Goal: Task Accomplishment & Management: Manage account settings

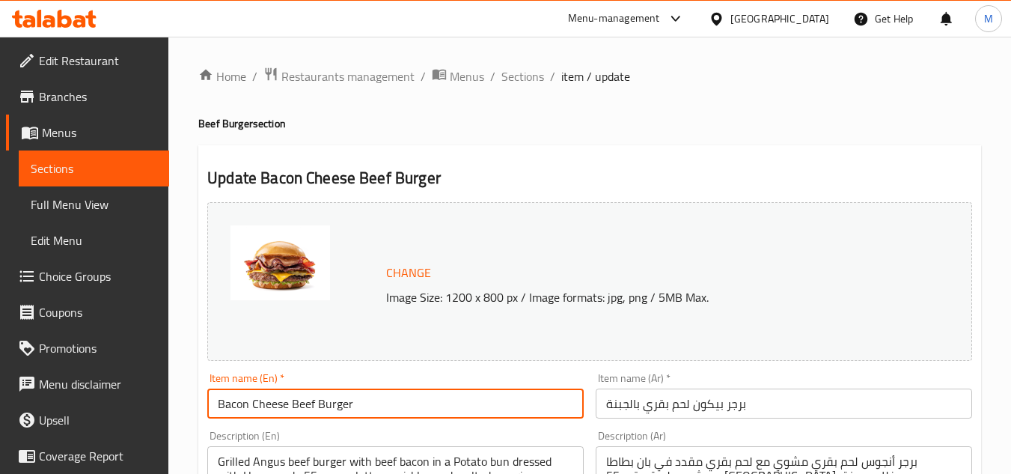
drag, startPoint x: 146, startPoint y: 369, endPoint x: 46, endPoint y: 359, distance: 100.0
click at [520, 73] on span "Sections" at bounding box center [523, 76] width 43 height 18
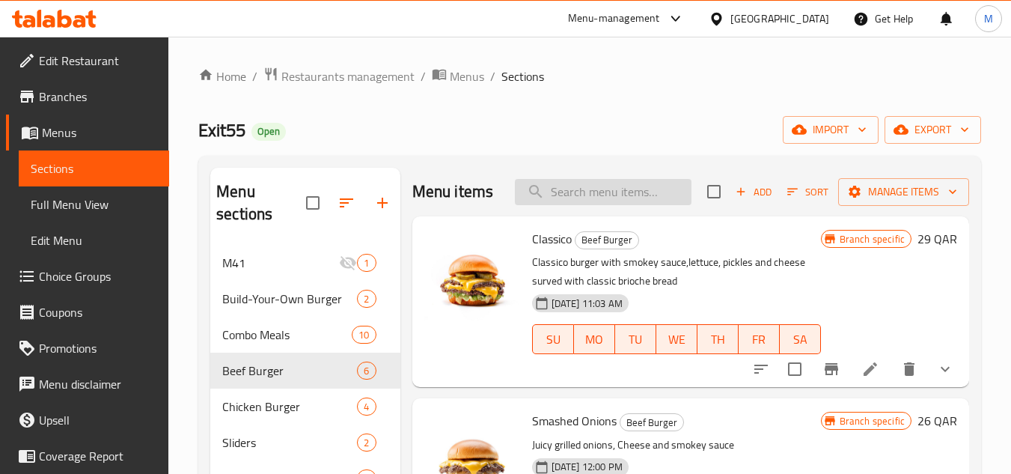
click at [592, 200] on input "search" at bounding box center [603, 192] width 177 height 26
paste input "Bacon Cheese Beef Burger"
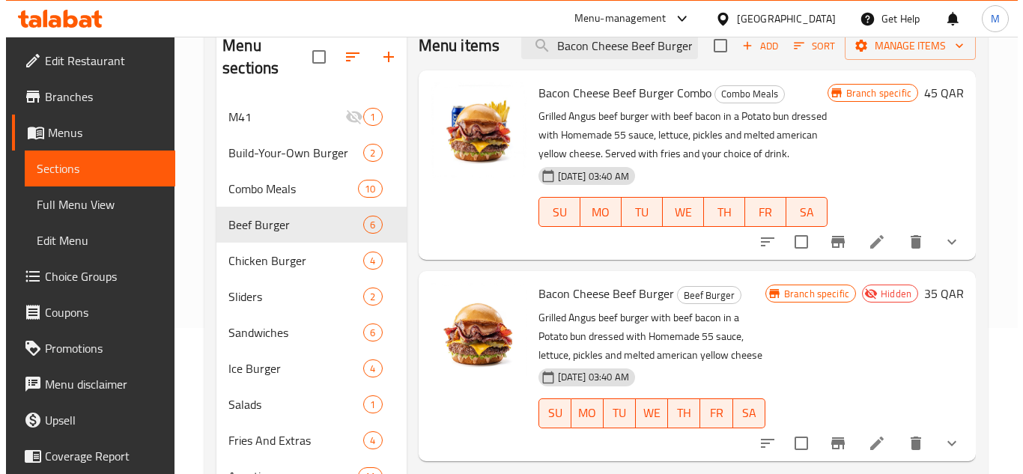
scroll to position [150, 0]
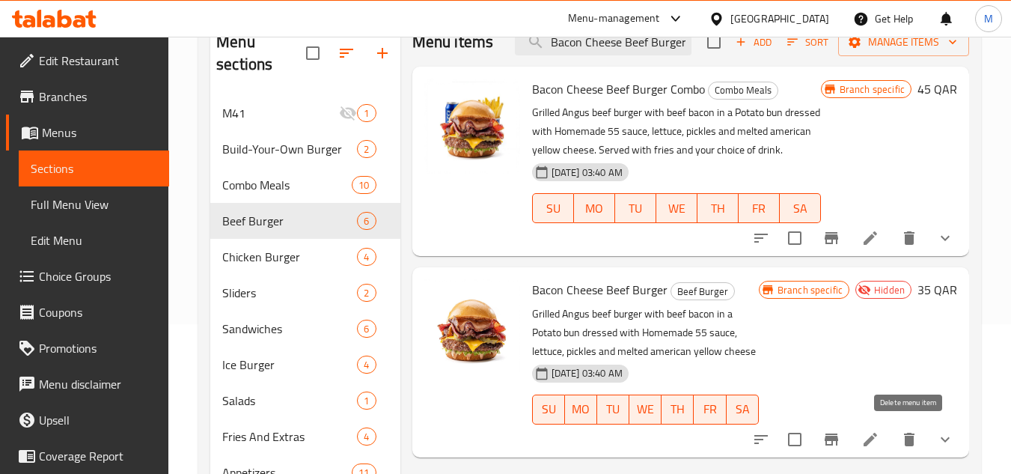
type input "Bacon Cheese Beef Burger"
click at [914, 436] on icon "delete" at bounding box center [910, 439] width 18 height 18
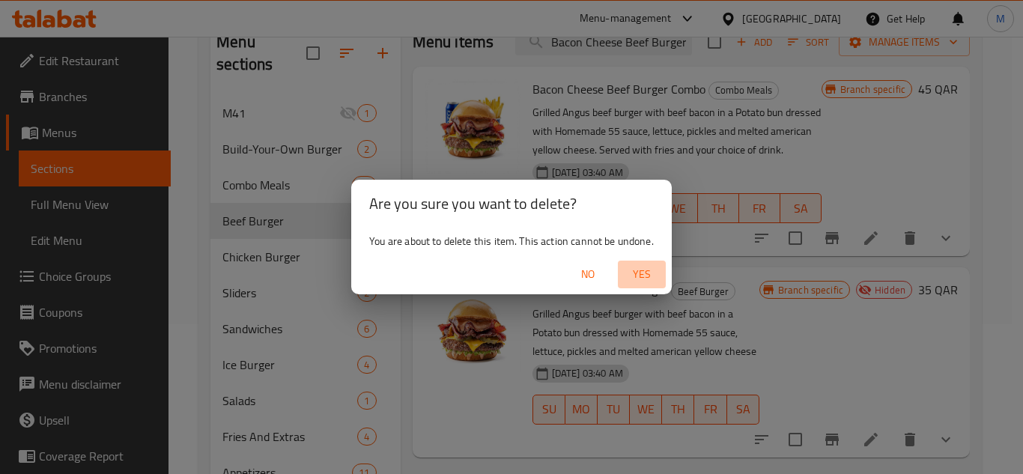
click at [657, 272] on span "Yes" at bounding box center [642, 274] width 36 height 19
